Goal: Transaction & Acquisition: Purchase product/service

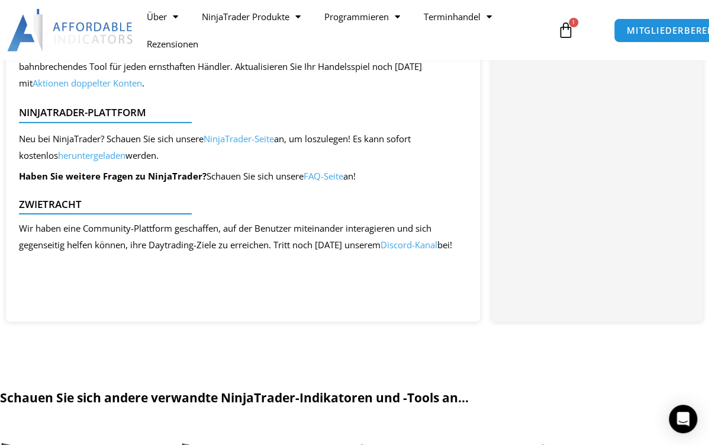
scroll to position [1324, 0]
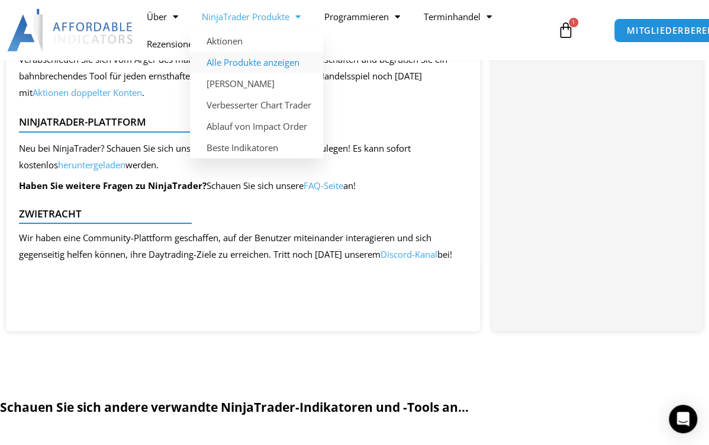
click at [256, 64] on link "Alle Produkte anzeigen" at bounding box center [256, 62] width 133 height 21
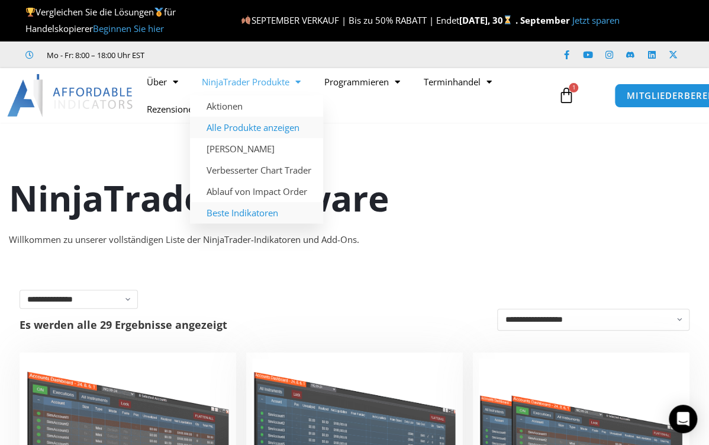
click at [266, 214] on link "Beste Indikatoren" at bounding box center [256, 212] width 133 height 21
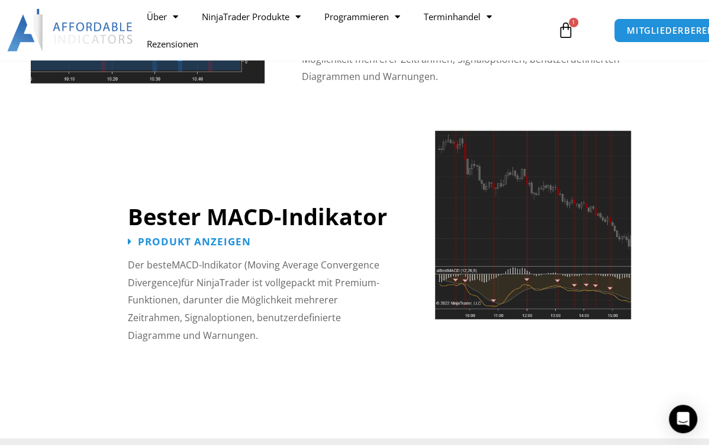
scroll to position [2976, 0]
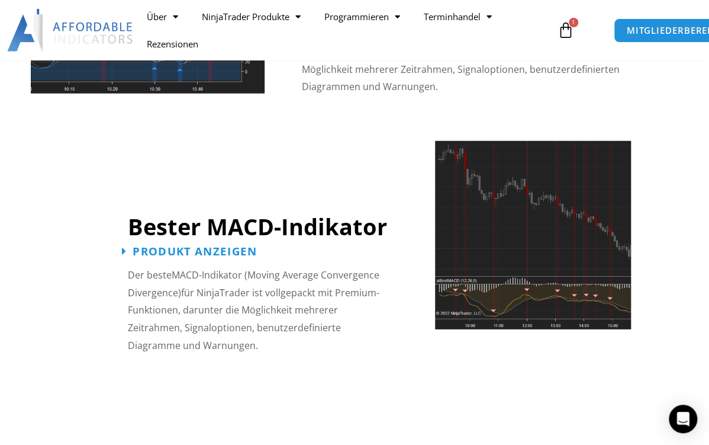
click at [164, 246] on span "Produkt anzeigen" at bounding box center [195, 251] width 124 height 11
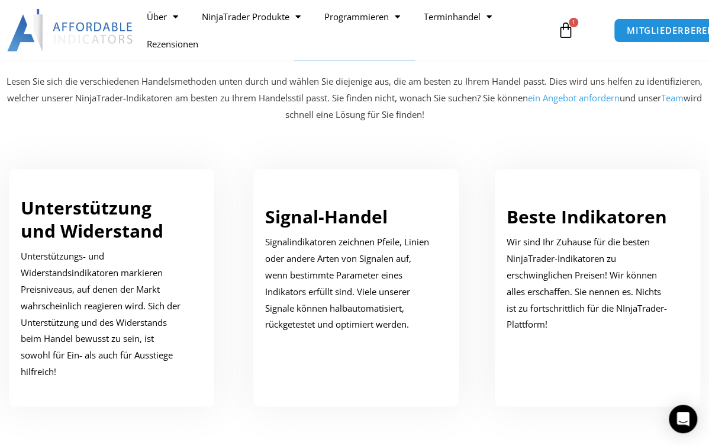
scroll to position [703, 0]
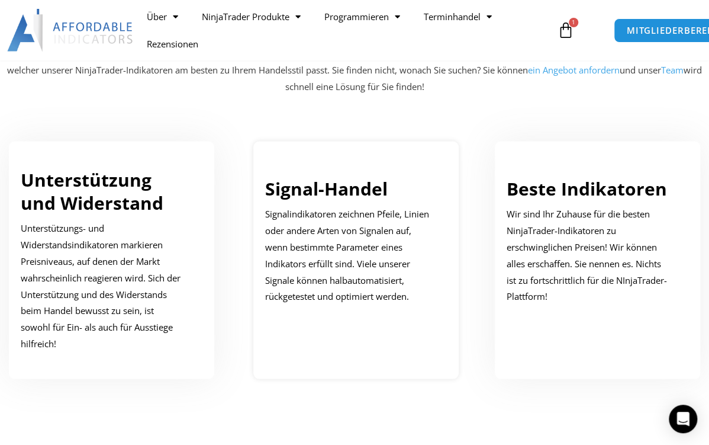
click at [344, 182] on link "Signal-Handel" at bounding box center [326, 188] width 123 height 24
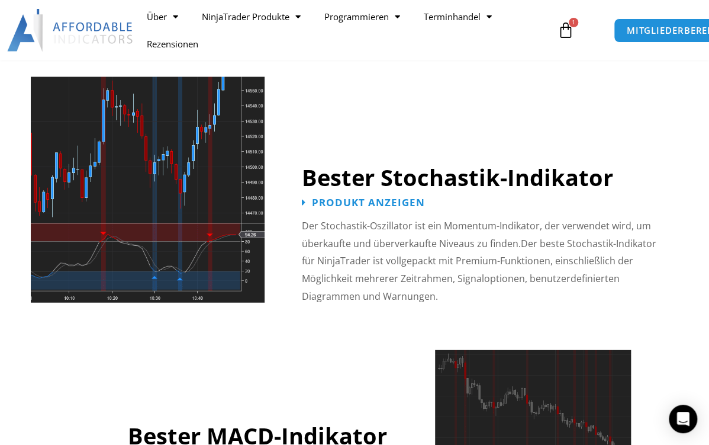
scroll to position [2766, 0]
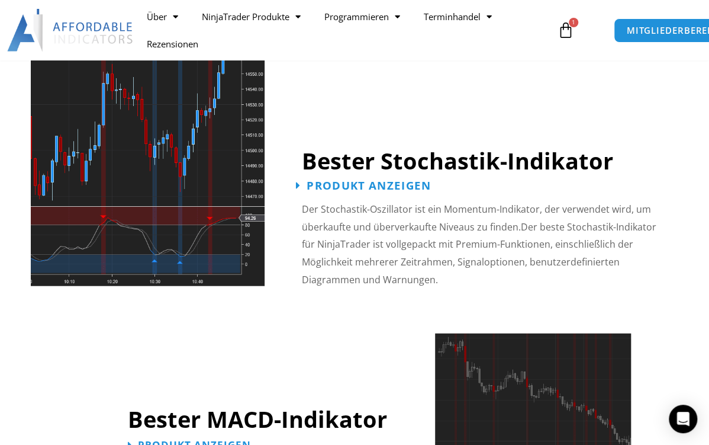
click at [365, 180] on span "Produkt anzeigen" at bounding box center [369, 185] width 124 height 11
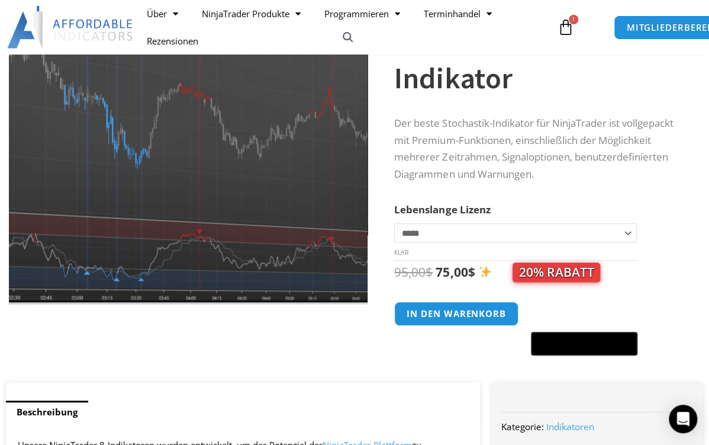
scroll to position [142, 0]
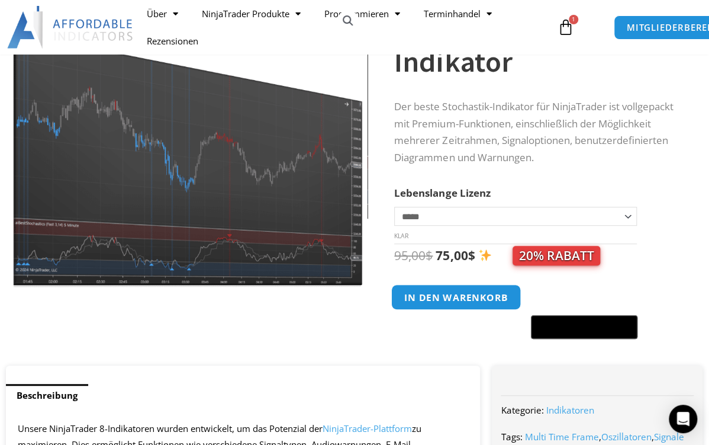
click at [461, 296] on button "In den Warenkorb" at bounding box center [456, 296] width 130 height 25
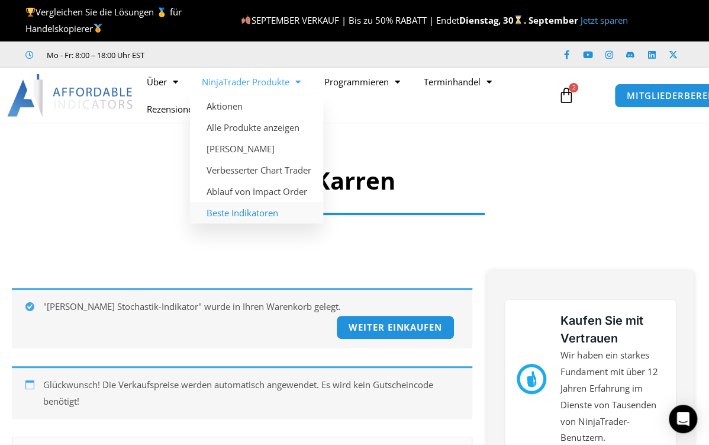
click at [270, 213] on link "Beste Indikatoren" at bounding box center [256, 212] width 133 height 21
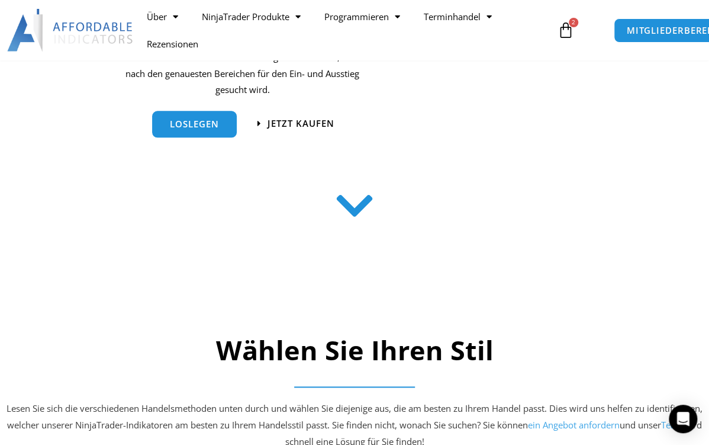
scroll to position [332, 0]
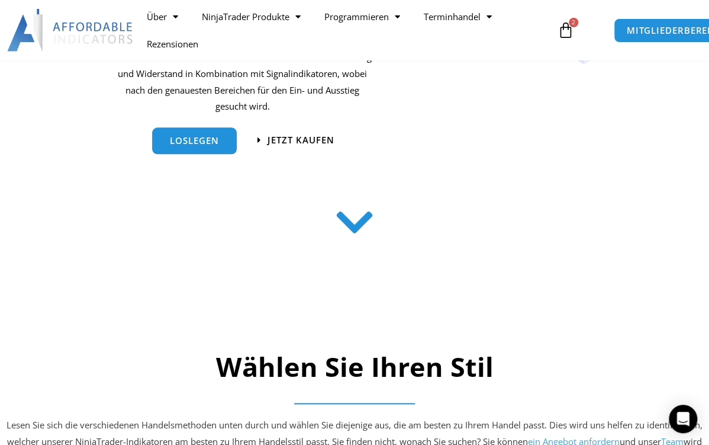
click at [356, 220] on icon at bounding box center [355, 222] width 42 height 42
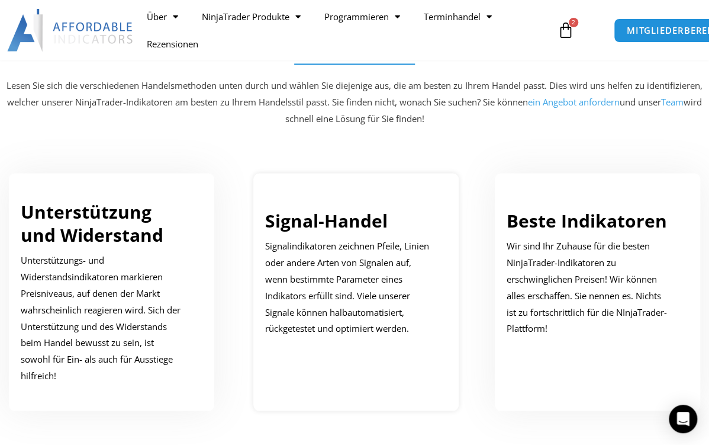
scroll to position [671, 0]
click at [583, 215] on link "Beste Indikatoren" at bounding box center [587, 219] width 160 height 24
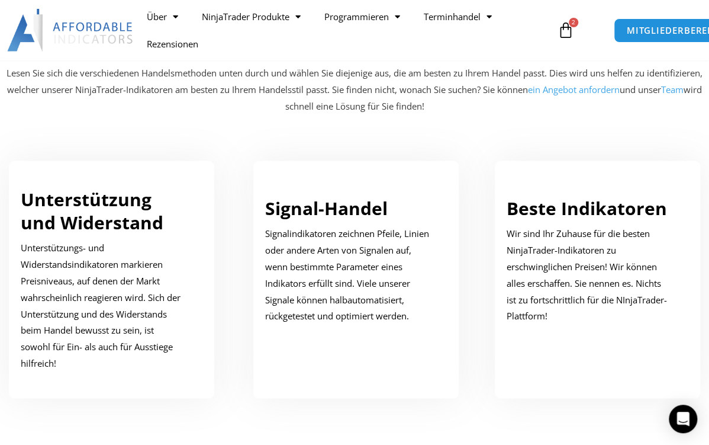
scroll to position [703, 0]
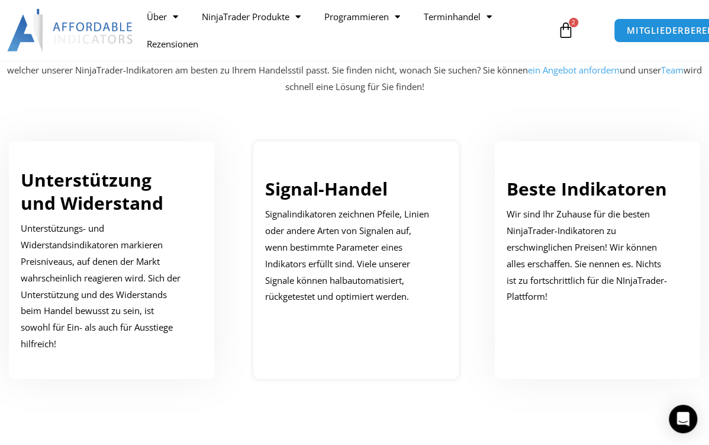
click at [314, 189] on link "Signal-Handel" at bounding box center [326, 188] width 123 height 24
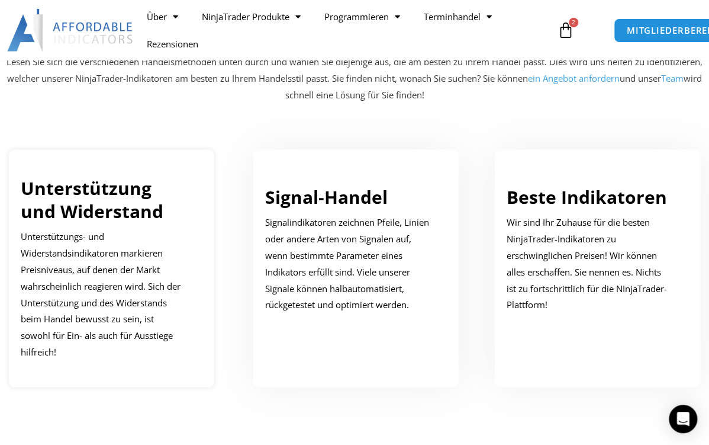
scroll to position [703, 0]
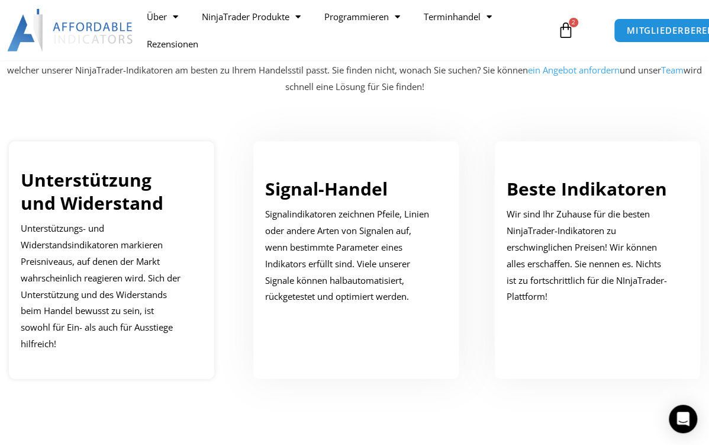
click at [102, 193] on link "Unterstützung und Widerstand" at bounding box center [92, 190] width 143 height 47
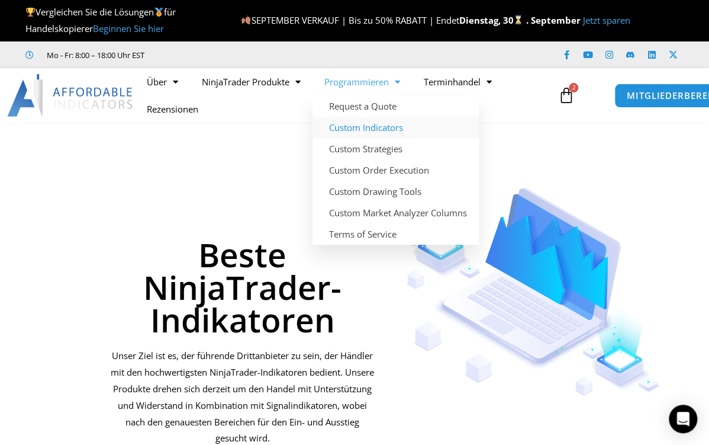
click at [371, 127] on link "Custom Indicators" at bounding box center [396, 127] width 166 height 21
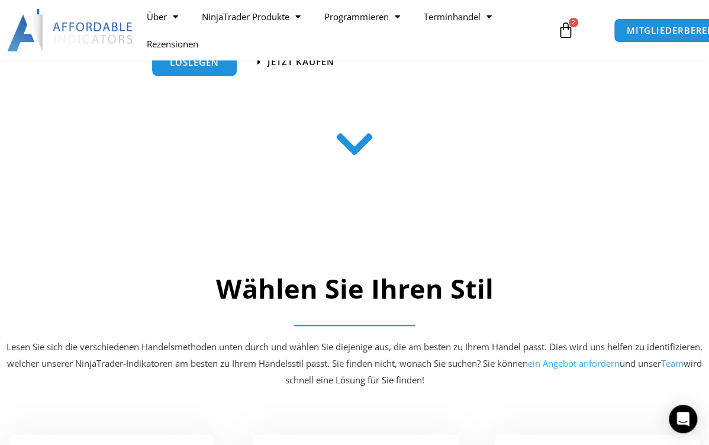
scroll to position [426, 0]
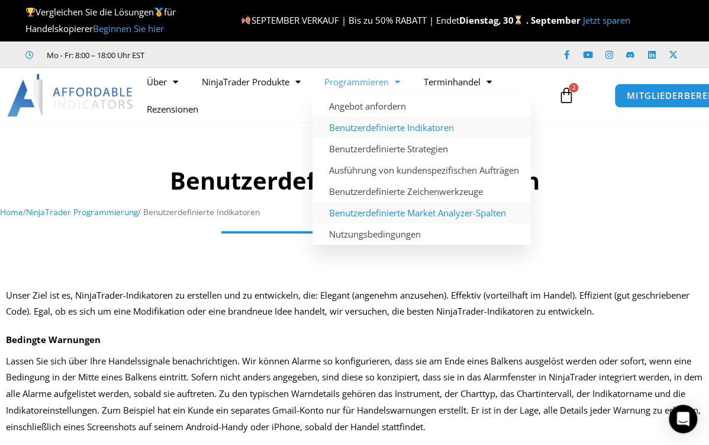
click at [381, 214] on link "Benutzerdefinierte Market Analyzer-Spalten" at bounding box center [422, 212] width 218 height 21
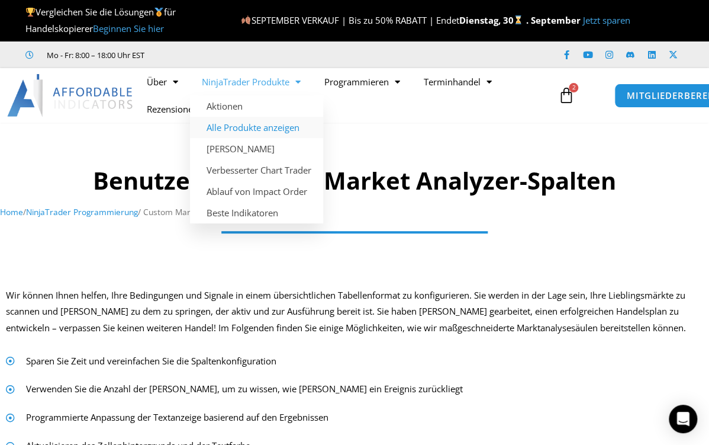
click at [269, 129] on link "Alle Produkte anzeigen" at bounding box center [256, 127] width 133 height 21
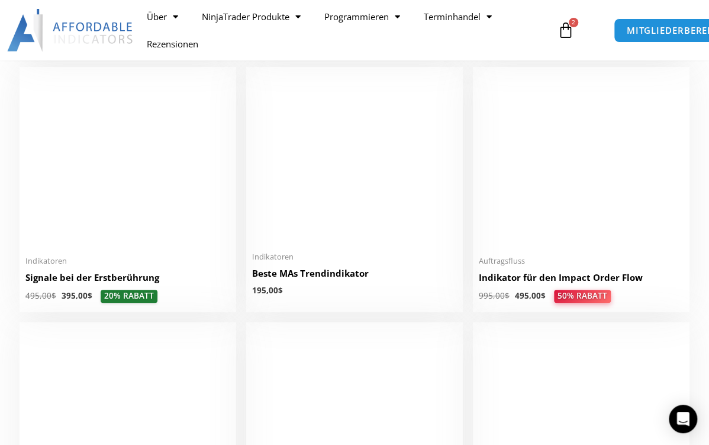
scroll to position [1800, 0]
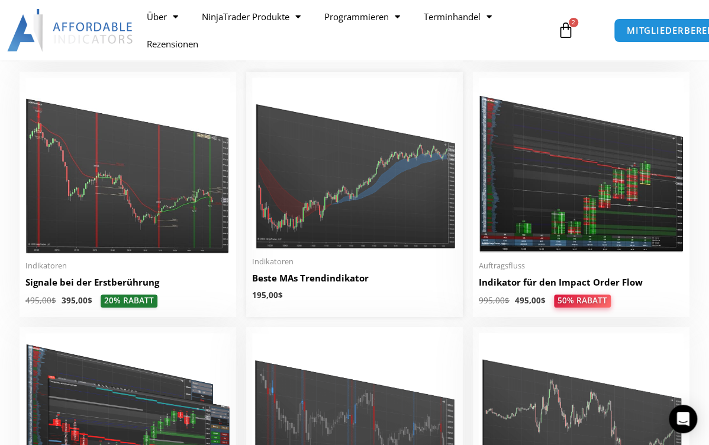
click at [333, 218] on img at bounding box center [354, 164] width 205 height 172
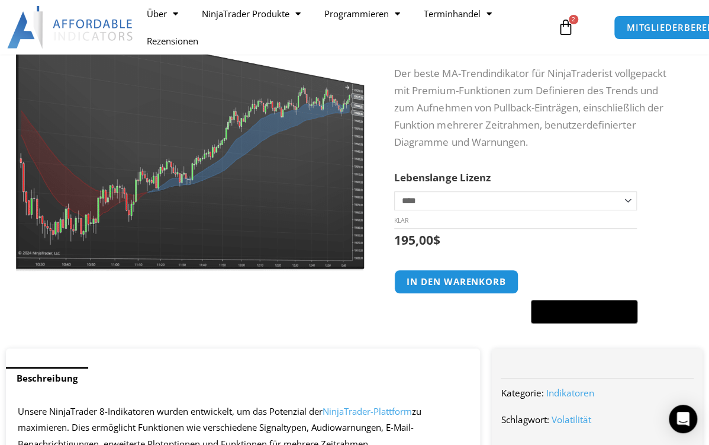
scroll to position [189, 0]
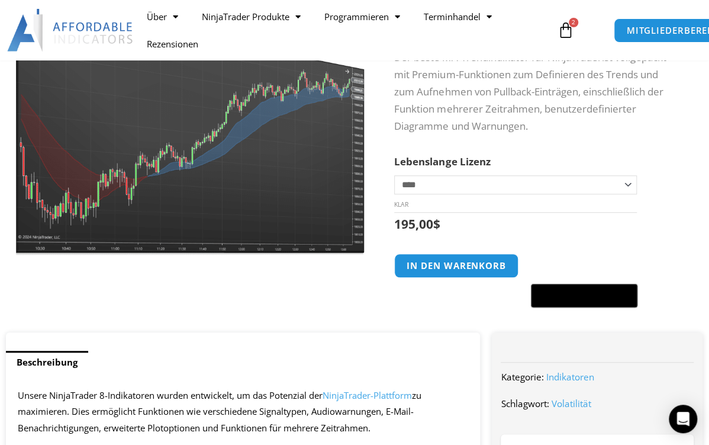
click at [626, 180] on select "**********" at bounding box center [515, 184] width 242 height 19
click at [374, 279] on div at bounding box center [188, 138] width 377 height 387
click at [629, 182] on select "**********" at bounding box center [515, 184] width 242 height 19
click at [394, 175] on select "**********" at bounding box center [515, 184] width 242 height 19
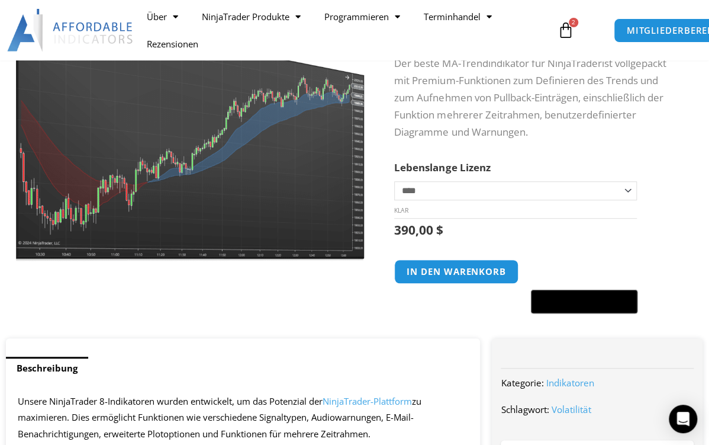
click at [628, 188] on select "**********" at bounding box center [515, 190] width 242 height 19
select select "*"
click at [394, 181] on select "**********" at bounding box center [515, 190] width 242 height 19
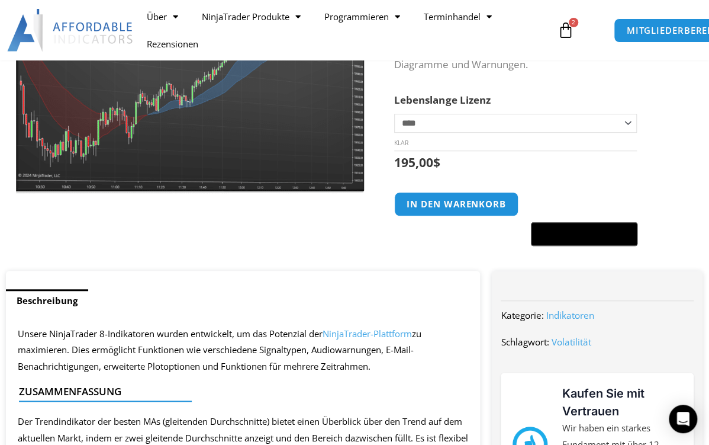
scroll to position [237, 0]
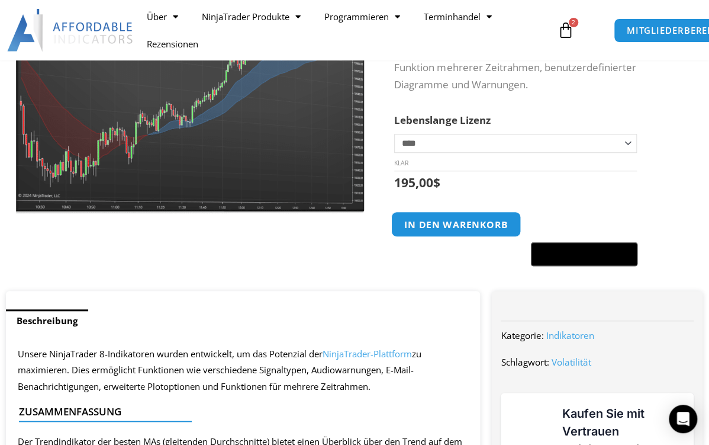
click at [453, 224] on button "In den Warenkorb" at bounding box center [456, 223] width 130 height 25
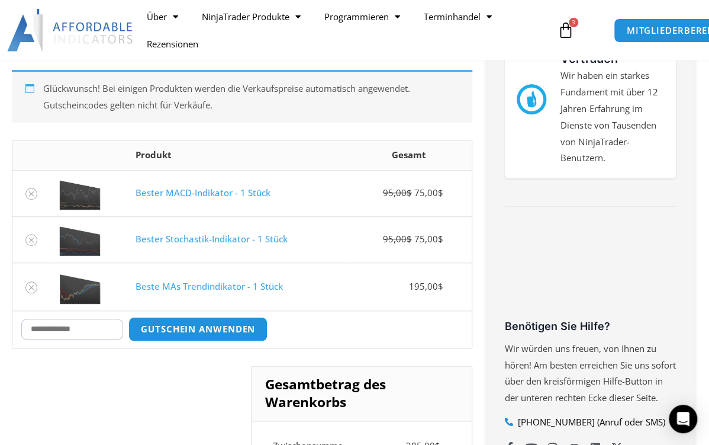
scroll to position [284, 0]
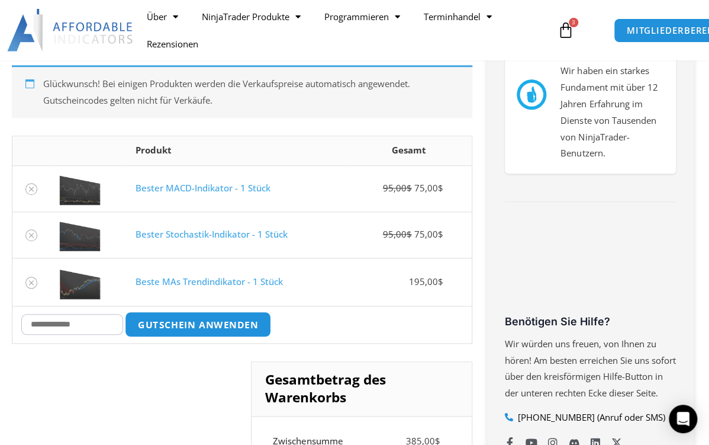
click at [218, 320] on button "Gutschein anwenden" at bounding box center [198, 323] width 146 height 25
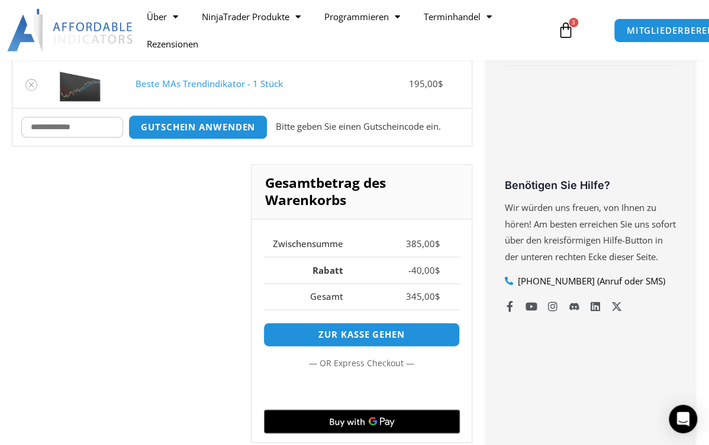
scroll to position [431, 0]
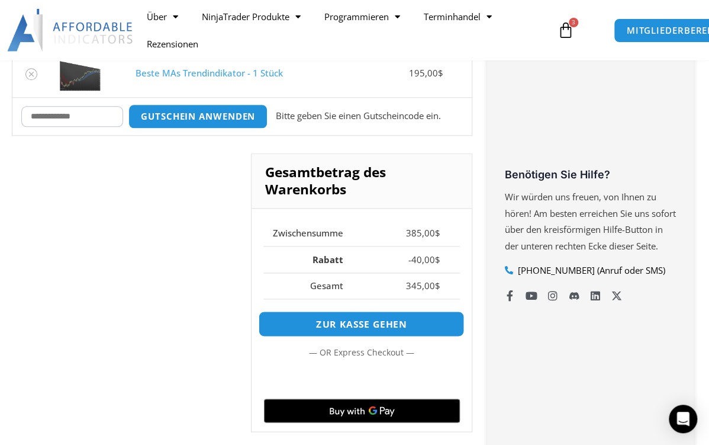
click at [378, 317] on link "Zur Kasse gehen" at bounding box center [362, 323] width 206 height 25
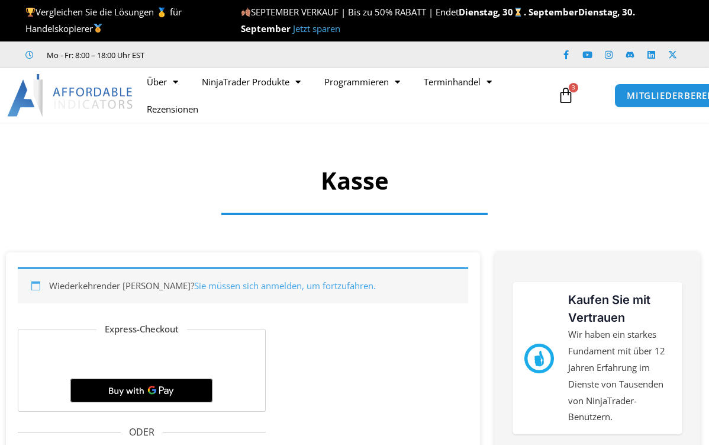
select select "**"
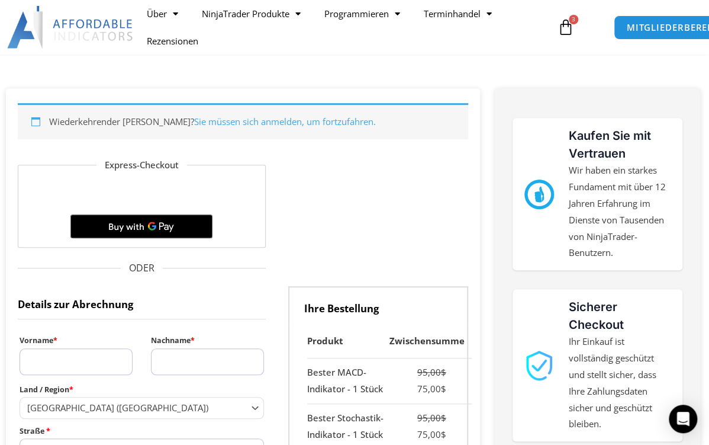
scroll to position [142, 0]
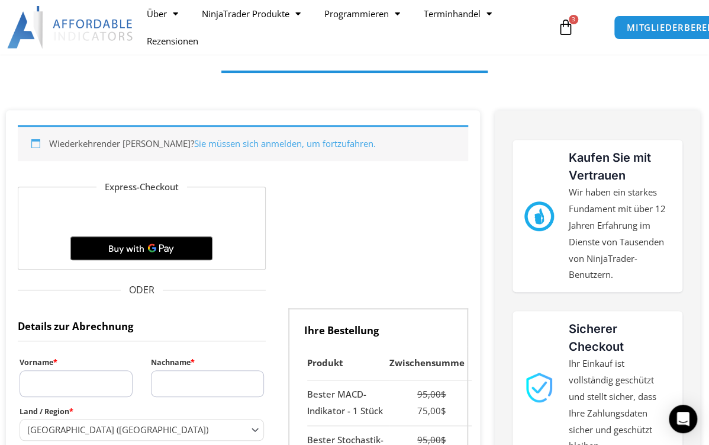
click at [144, 290] on span "ODER" at bounding box center [142, 290] width 248 height 18
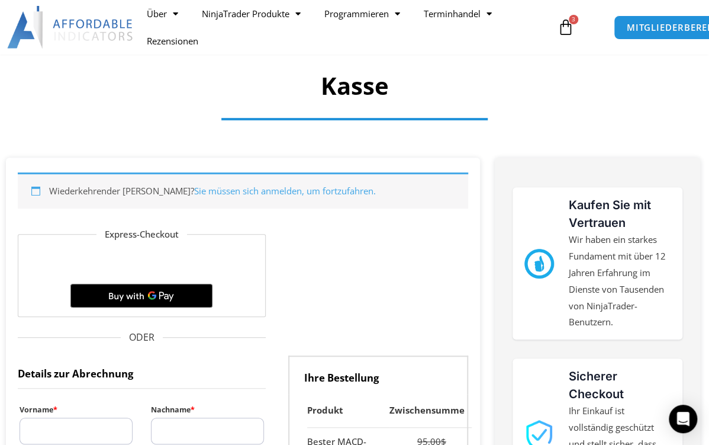
scroll to position [47, 0]
